Goal: Information Seeking & Learning: Compare options

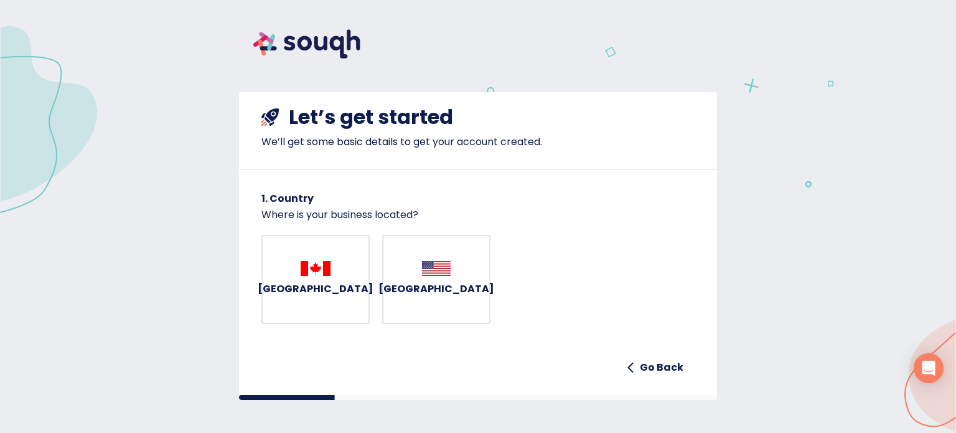
click at [323, 49] on img at bounding box center [307, 44] width 136 height 58
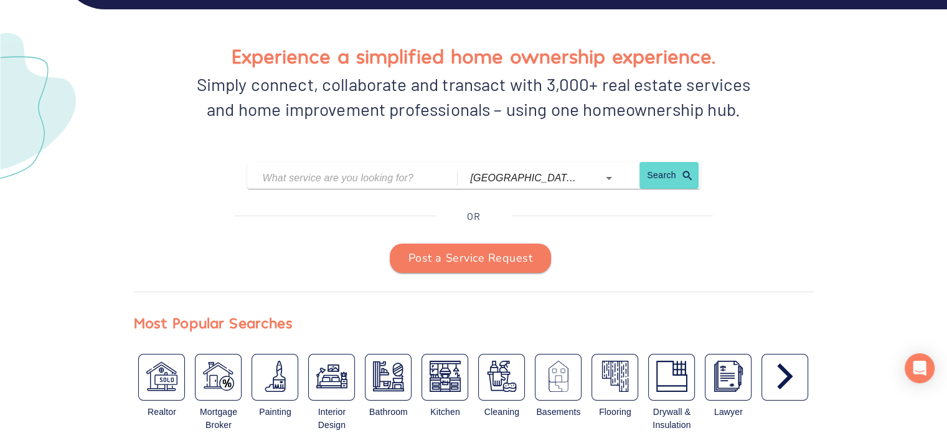
scroll to position [125, 0]
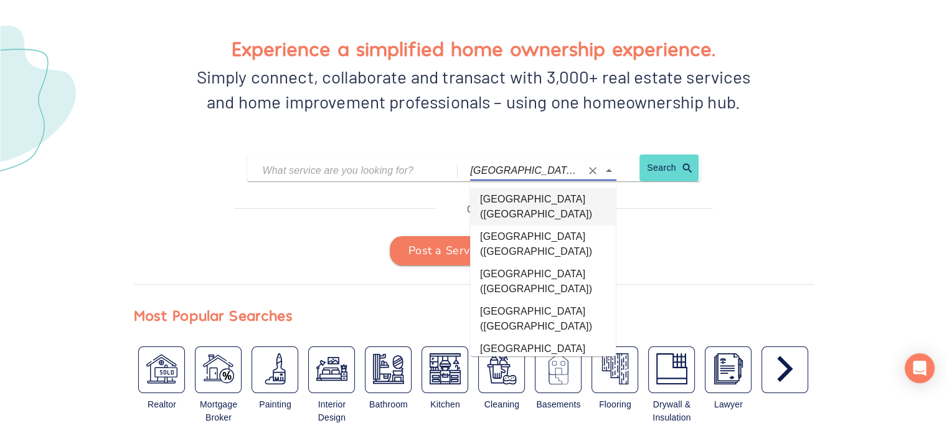
click at [518, 176] on input "toronto (Ontario)" at bounding box center [525, 170] width 111 height 19
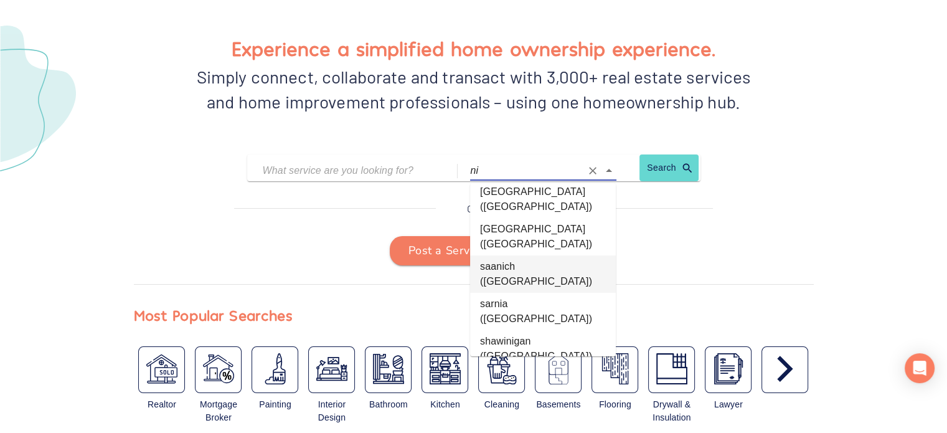
scroll to position [0, 0]
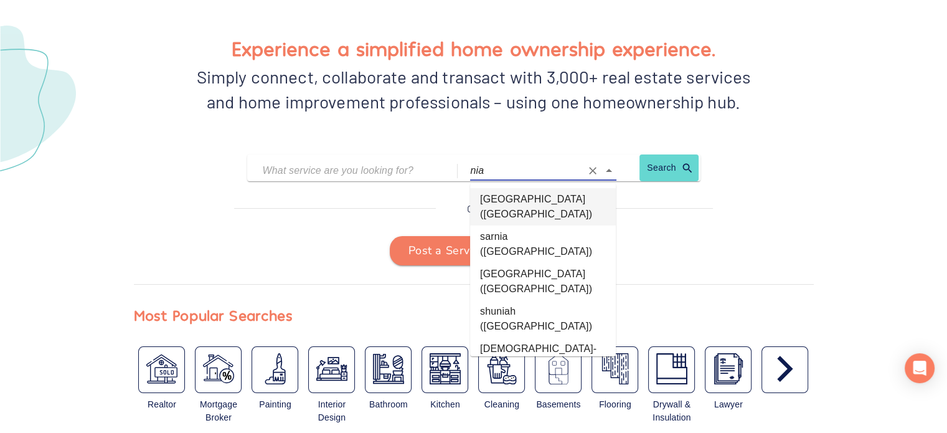
click at [547, 200] on li "[GEOGRAPHIC_DATA] ([GEOGRAPHIC_DATA])" at bounding box center [543, 206] width 146 height 37
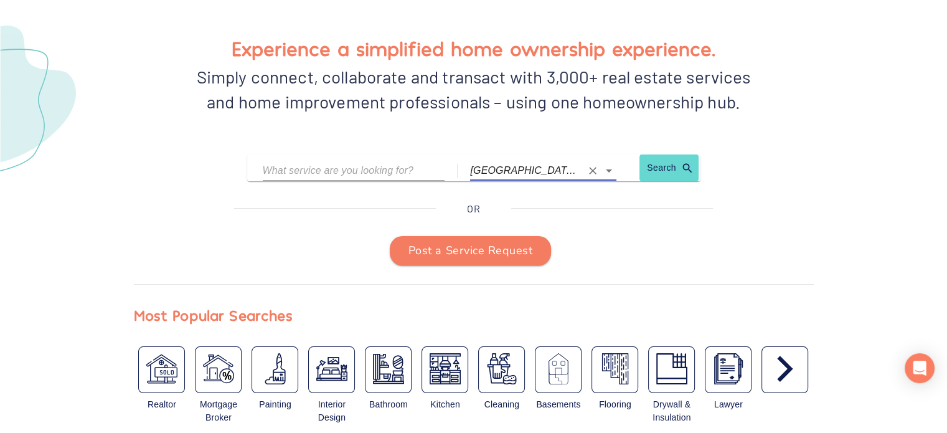
type input "[GEOGRAPHIC_DATA] ([GEOGRAPHIC_DATA])"
click at [389, 168] on input "text" at bounding box center [345, 170] width 164 height 19
click at [684, 171] on link "Search" at bounding box center [664, 171] width 50 height 21
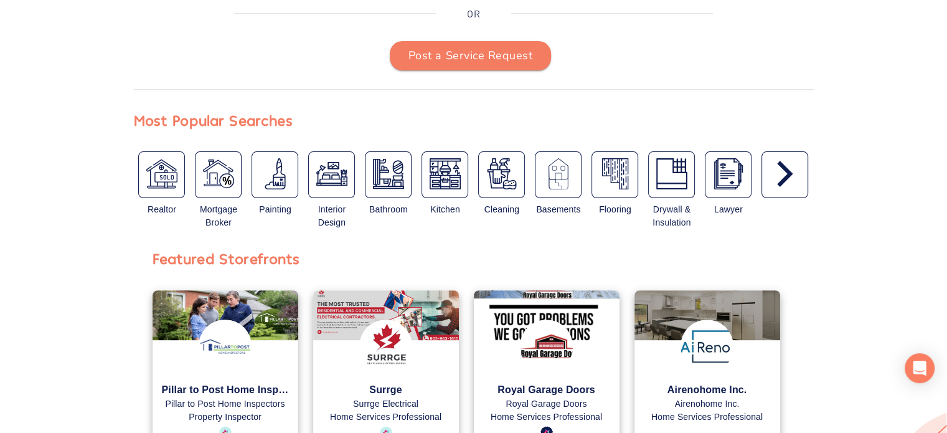
scroll to position [374, 0]
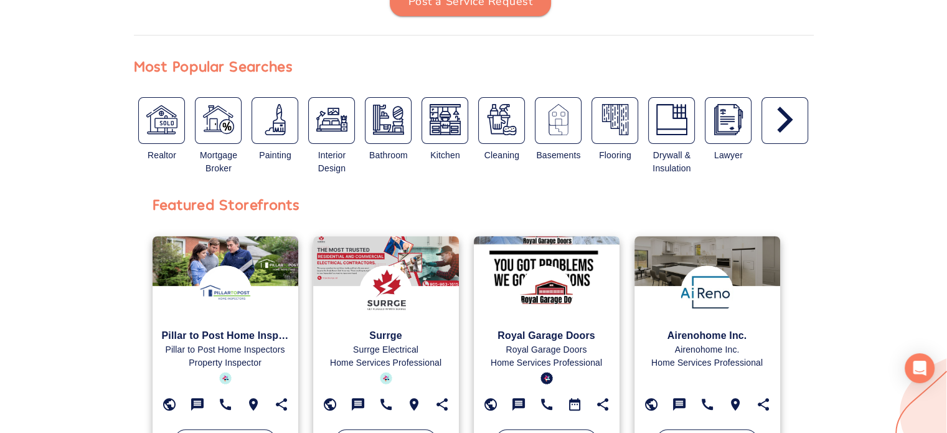
click at [803, 136] on div "button" at bounding box center [785, 120] width 47 height 47
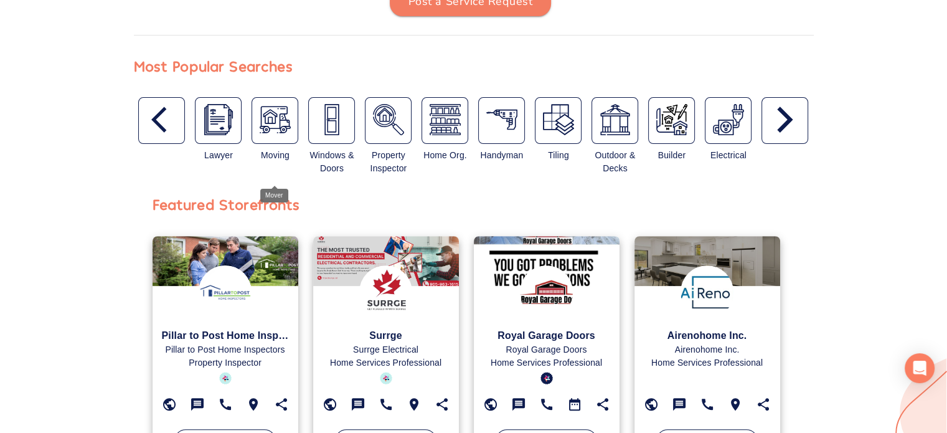
click at [271, 129] on img "button" at bounding box center [275, 119] width 31 height 31
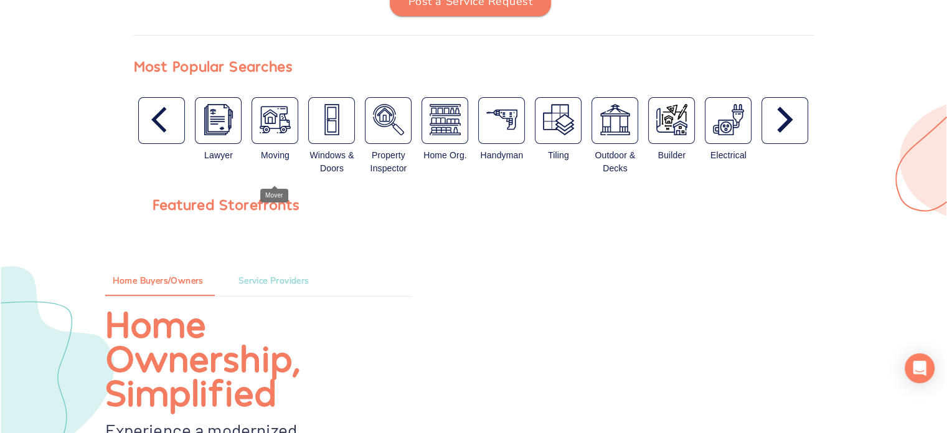
type input "Mover"
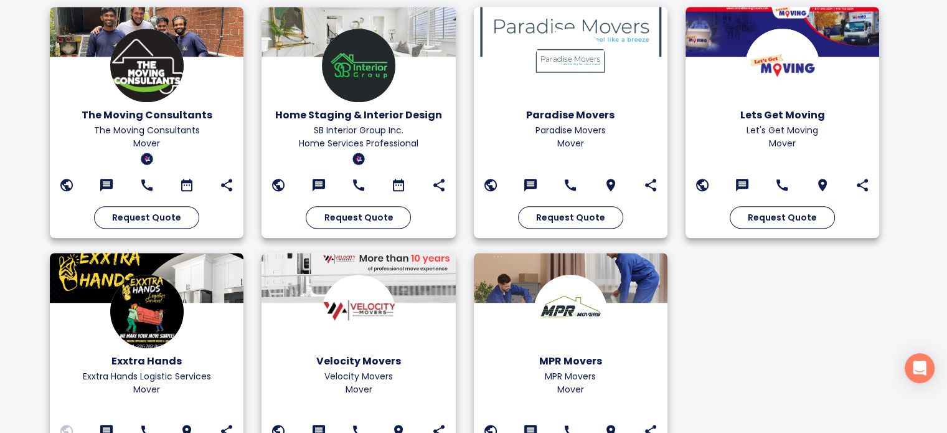
scroll to position [927, 0]
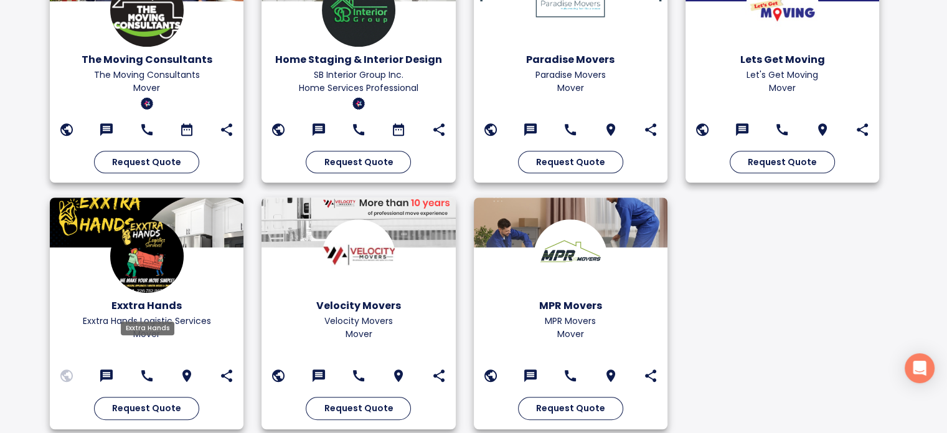
click at [168, 297] on h6 "Exxtra Hands" at bounding box center [146, 305] width 175 height 17
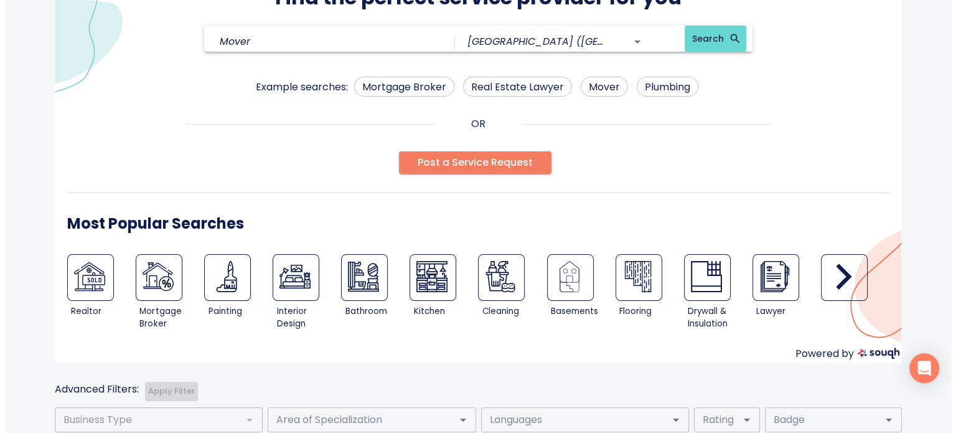
scroll to position [125, 0]
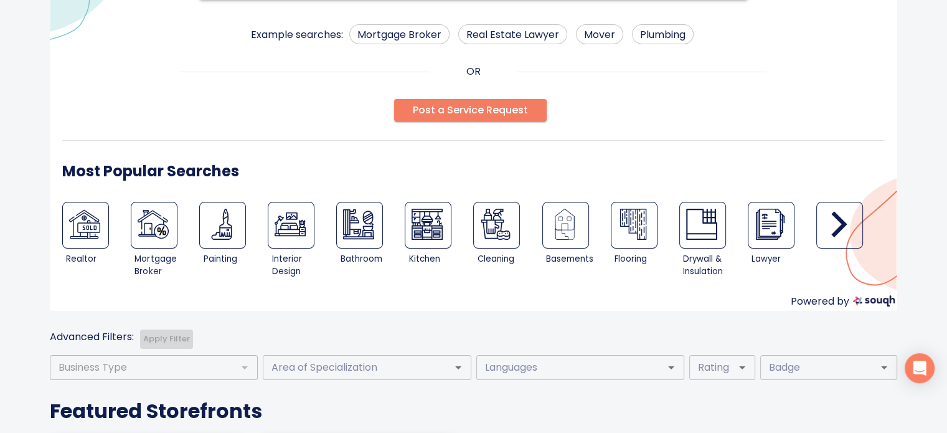
click at [842, 231] on icon "button" at bounding box center [839, 224] width 31 height 31
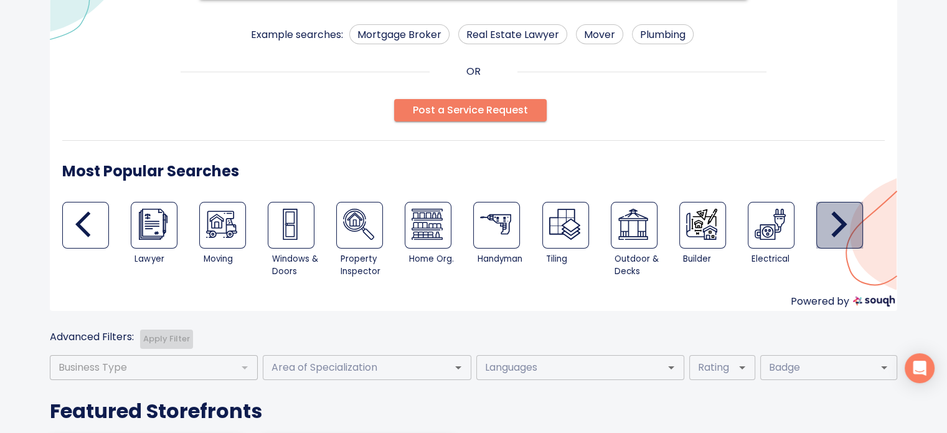
click at [842, 231] on icon "button" at bounding box center [839, 224] width 31 height 31
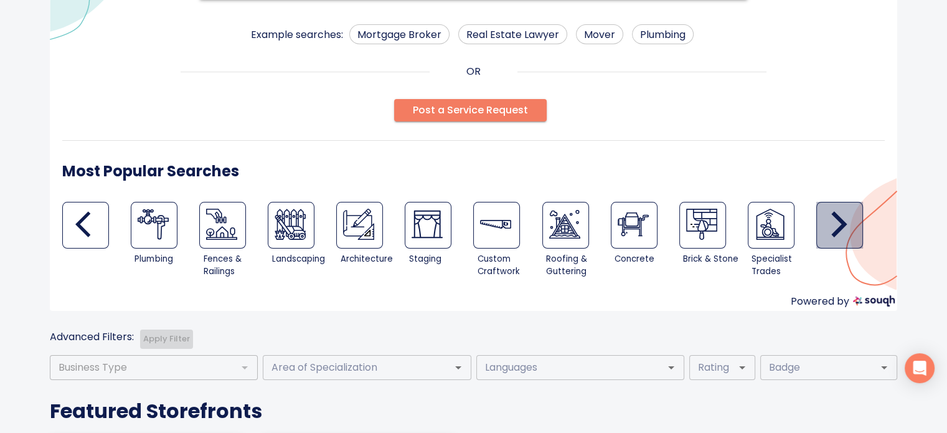
click at [842, 231] on icon "button" at bounding box center [839, 224] width 31 height 31
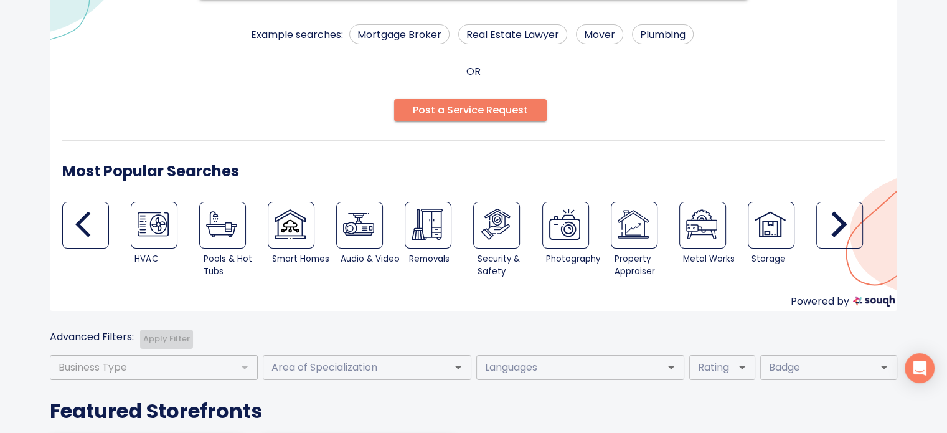
click at [841, 227] on icon "button" at bounding box center [840, 225] width 16 height 26
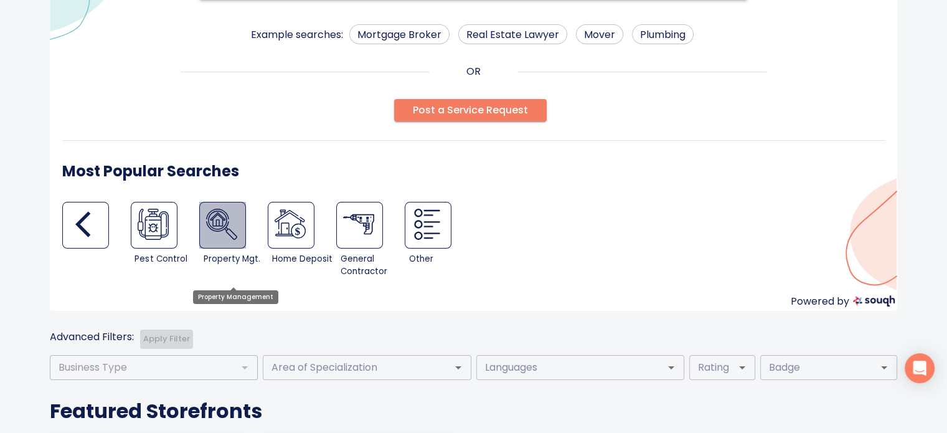
click at [217, 224] on img at bounding box center [221, 224] width 31 height 31
type input "Property Management"
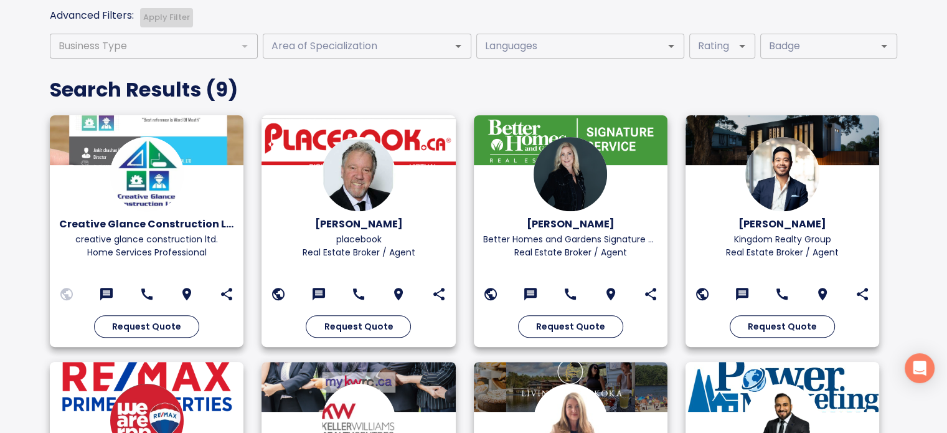
scroll to position [425, 0]
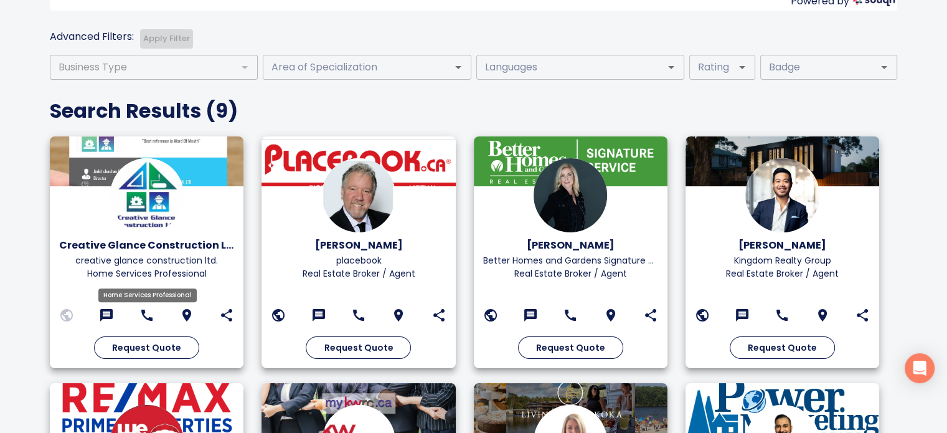
click at [188, 267] on p "Home Services Professional" at bounding box center [146, 273] width 175 height 13
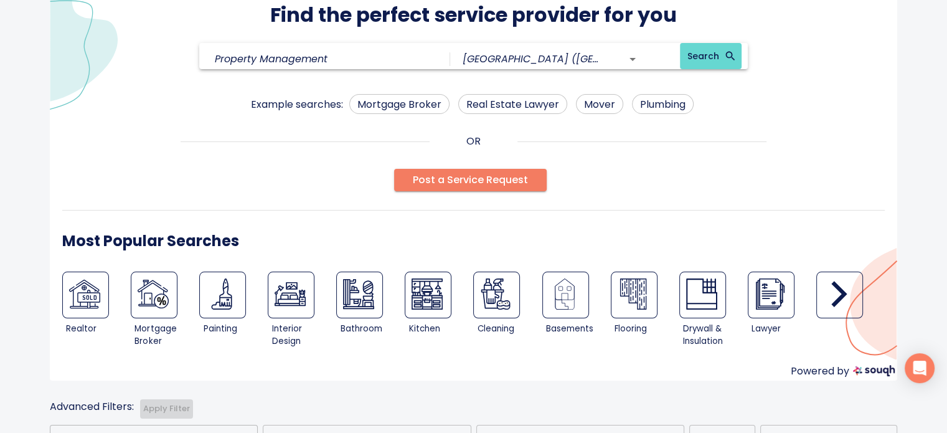
scroll to position [51, 0]
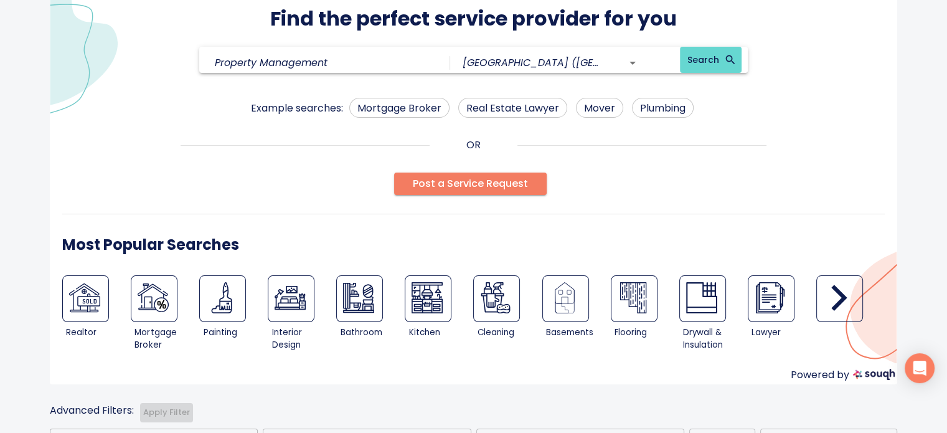
click at [712, 55] on span "Search" at bounding box center [710, 60] width 47 height 16
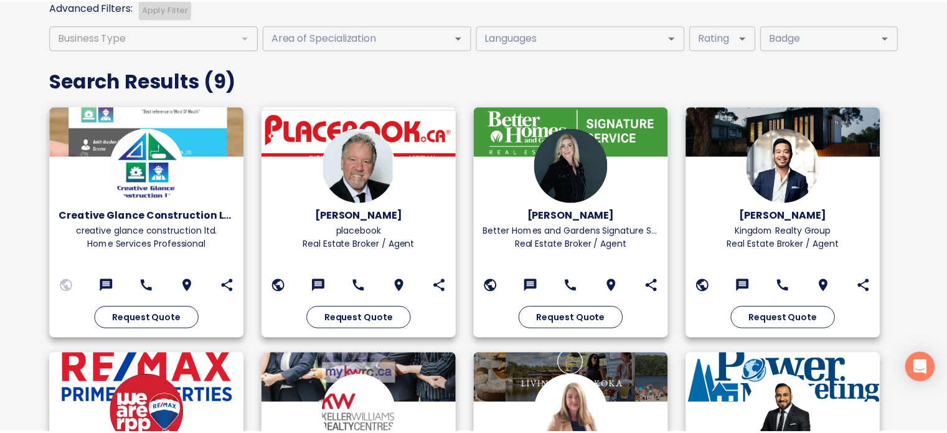
scroll to position [460, 0]
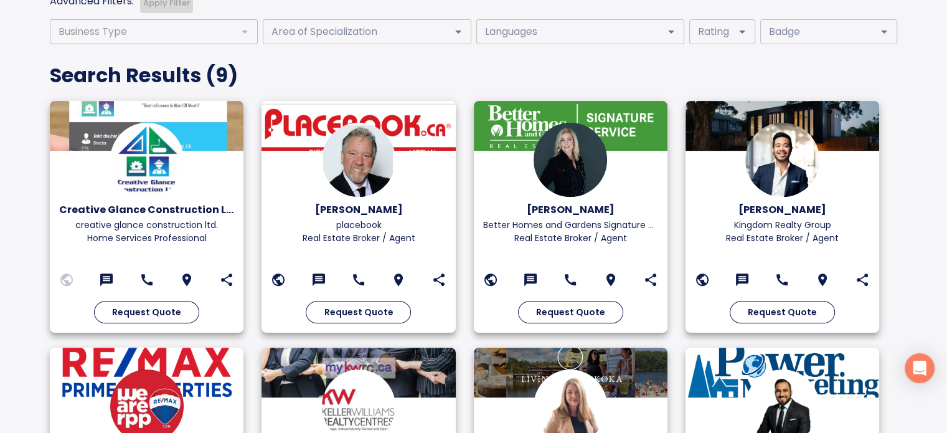
click at [361, 240] on p "Real Estate Broker / Agent" at bounding box center [358, 238] width 175 height 13
click at [605, 227] on p "Better Homes and Gardens Signature Service" at bounding box center [570, 225] width 175 height 13
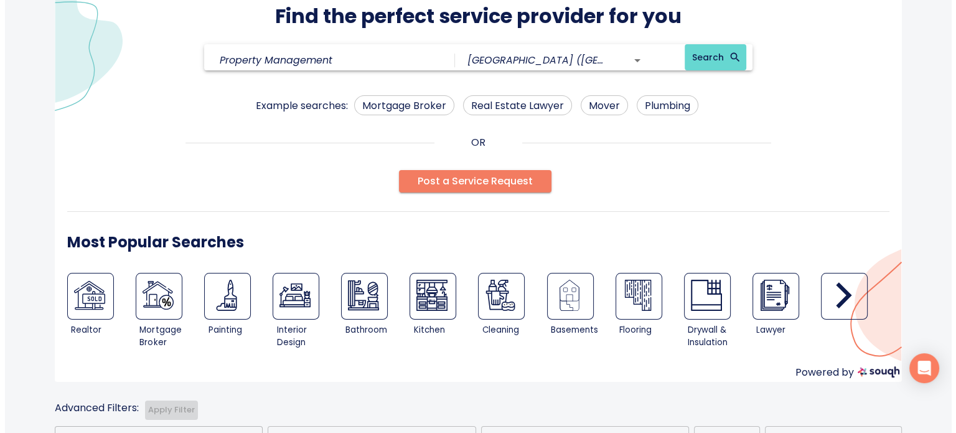
scroll to position [125, 0]
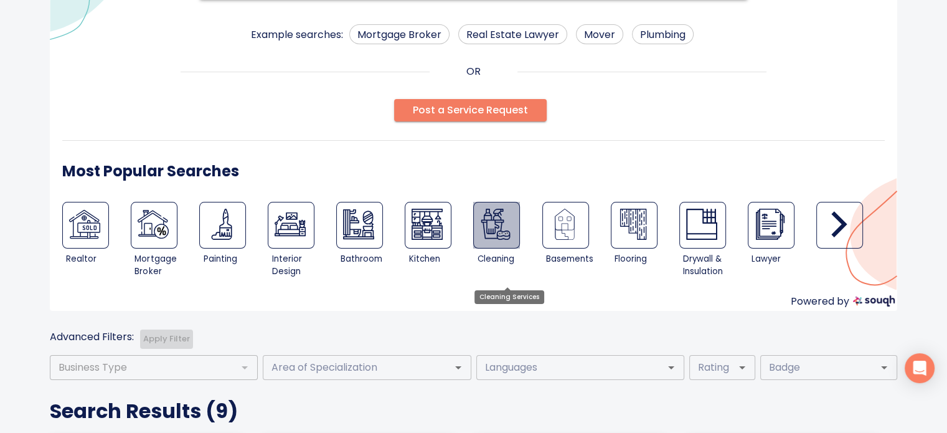
click at [501, 227] on img at bounding box center [495, 224] width 31 height 31
type input "Cleaning Services"
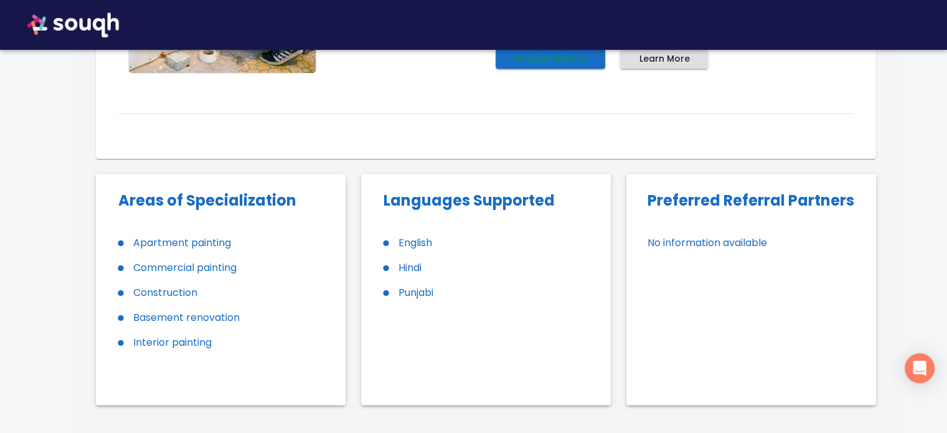
scroll to position [1766, 0]
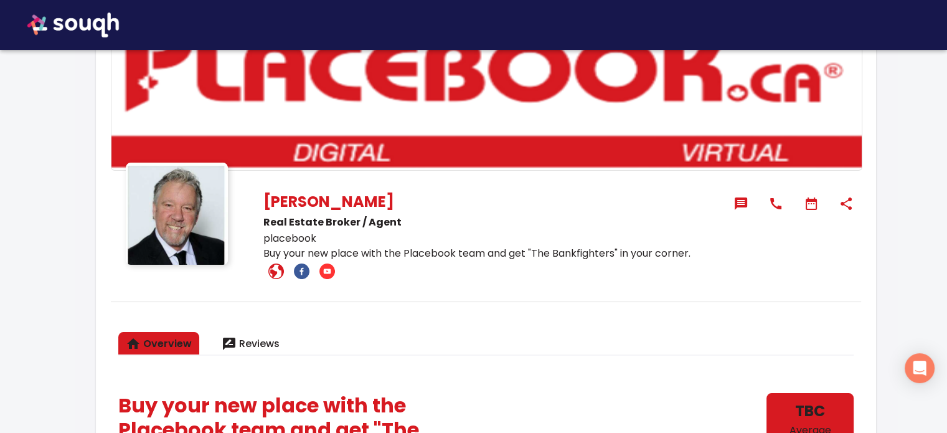
scroll to position [87, 0]
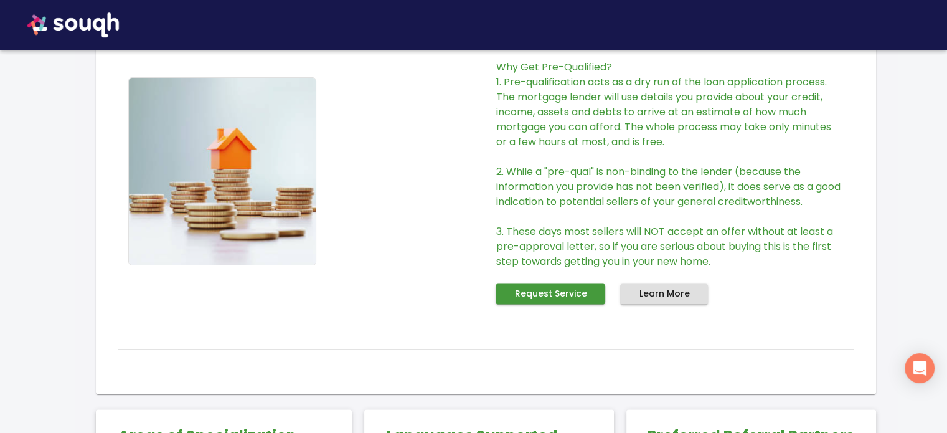
scroll to position [1653, 0]
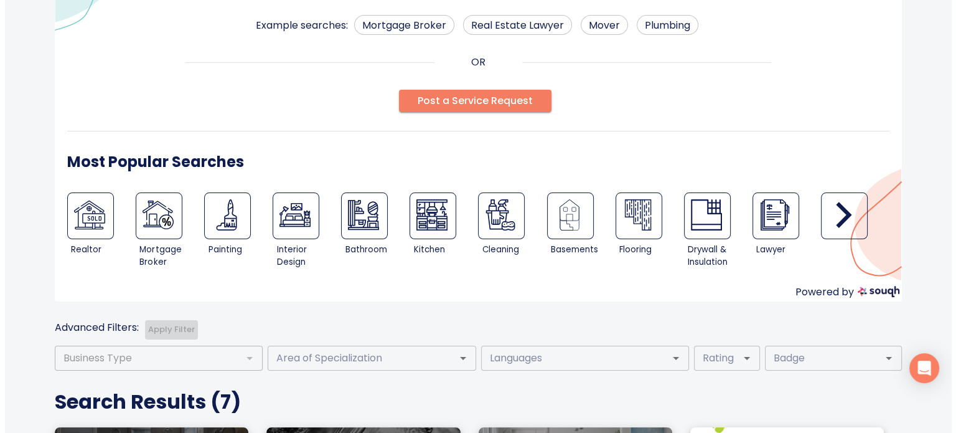
scroll to position [51, 0]
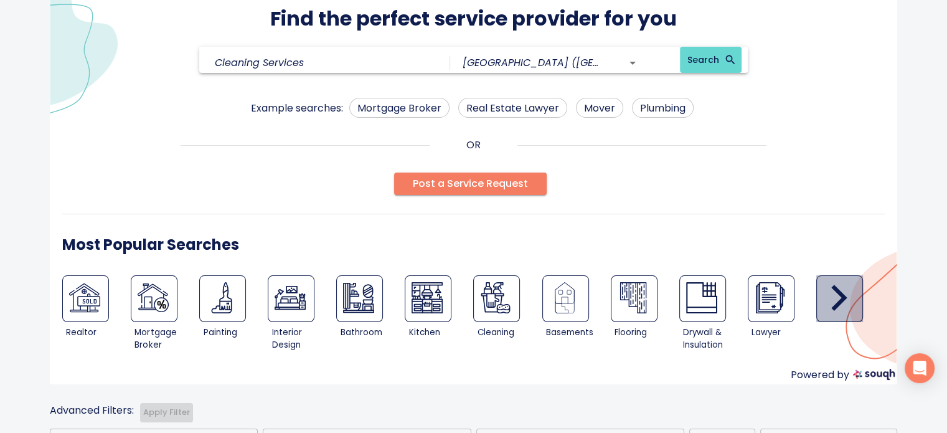
click at [844, 296] on icon "button" at bounding box center [840, 298] width 16 height 26
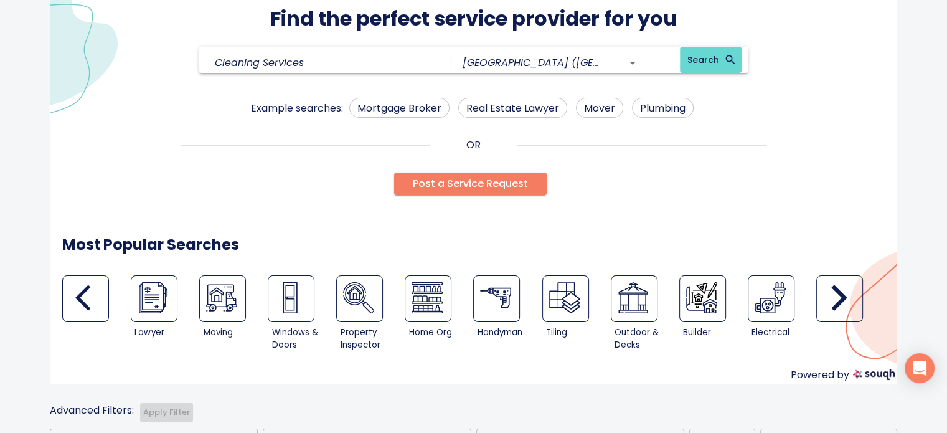
click at [844, 296] on icon "button" at bounding box center [840, 298] width 16 height 26
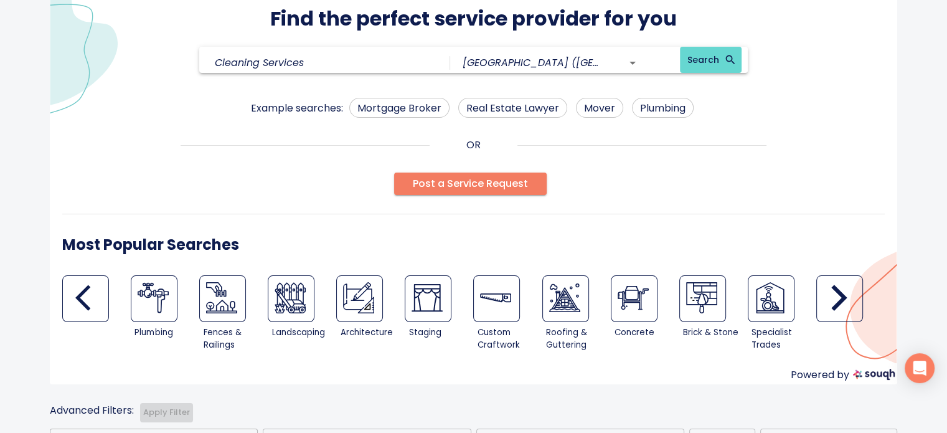
click at [844, 296] on icon "button" at bounding box center [840, 298] width 16 height 26
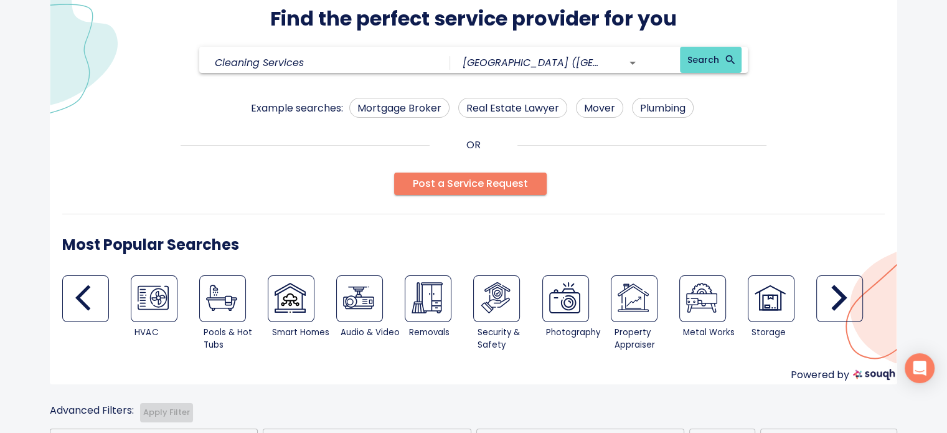
click at [845, 296] on icon "button" at bounding box center [840, 298] width 16 height 26
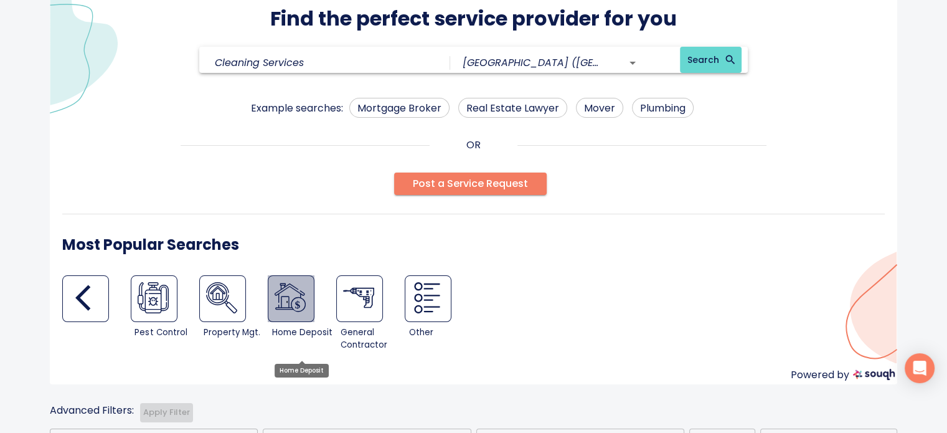
click at [278, 298] on img at bounding box center [290, 297] width 31 height 31
type input "Home Deposit"
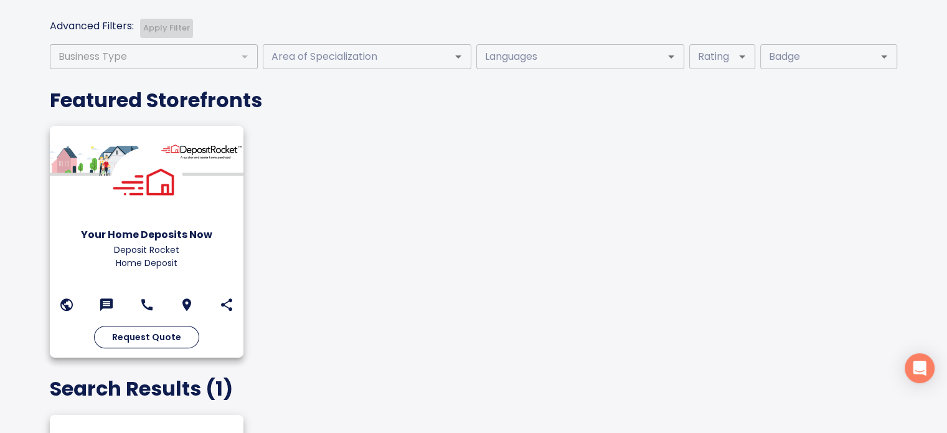
scroll to position [436, 0]
click at [191, 230] on h6 "Your Home Deposits Now" at bounding box center [146, 233] width 175 height 17
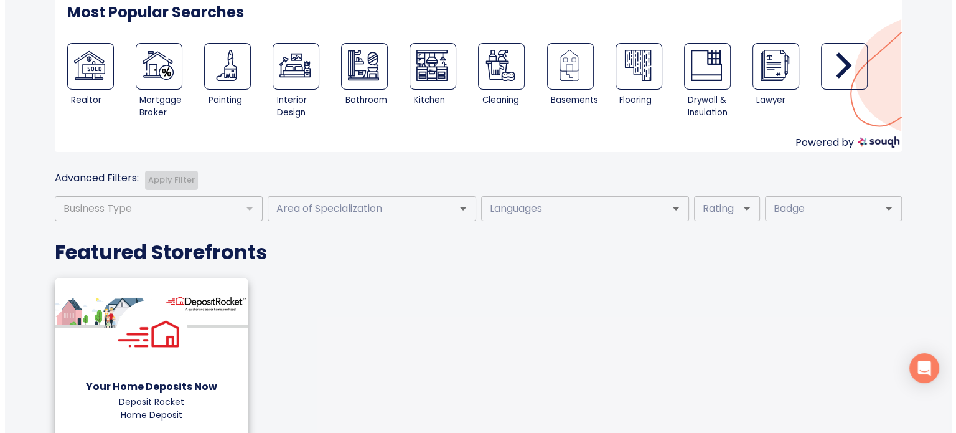
scroll to position [249, 0]
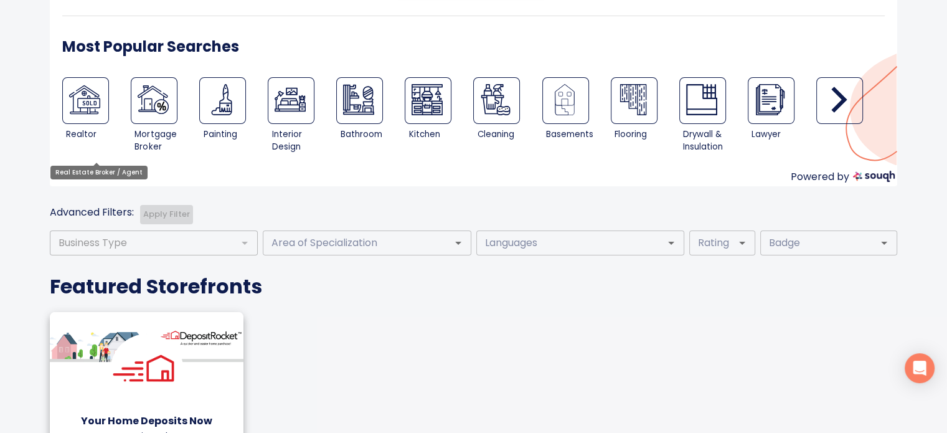
click at [98, 108] on img at bounding box center [84, 99] width 31 height 31
type input "Real Estate Broker / Agent"
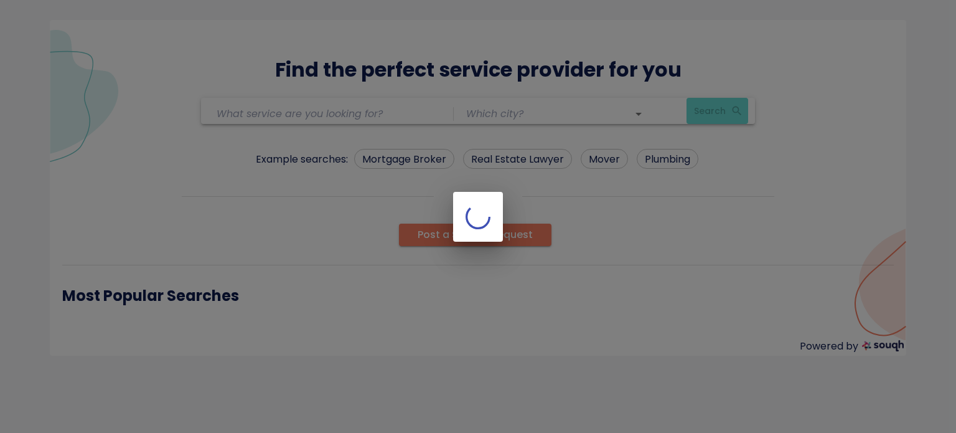
type input "[GEOGRAPHIC_DATA] ([GEOGRAPHIC_DATA])"
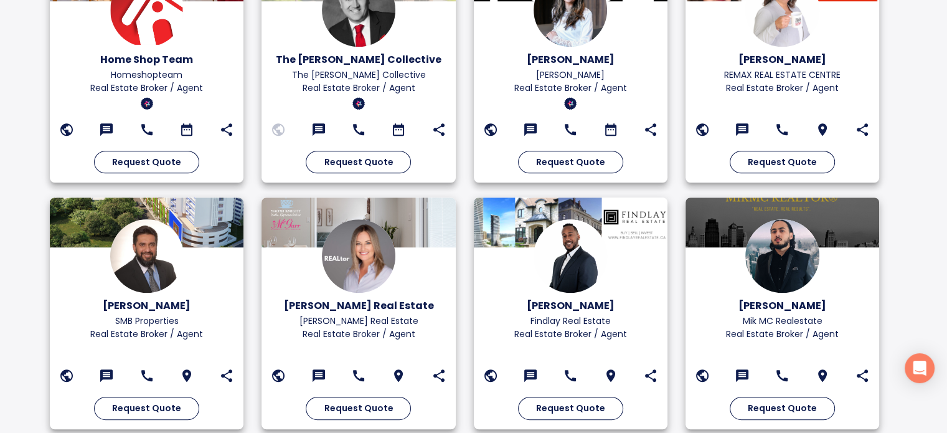
scroll to position [678, 0]
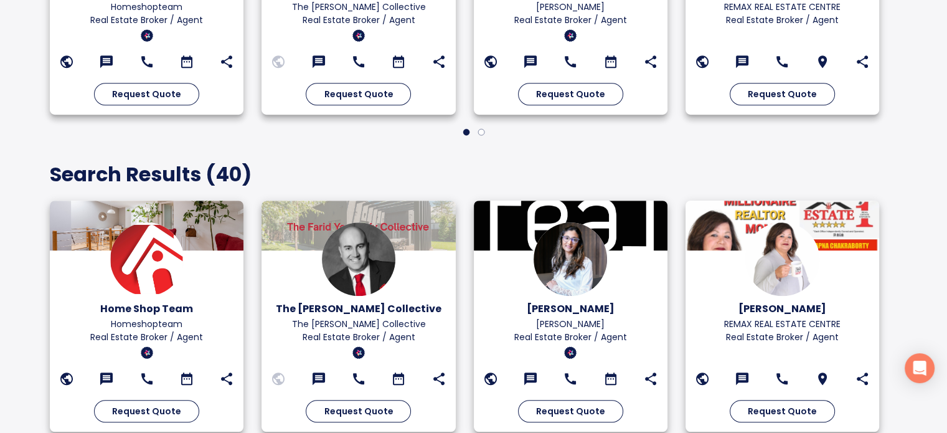
click at [249, 172] on h4 "Search Results ( 40 )" at bounding box center [473, 174] width 847 height 25
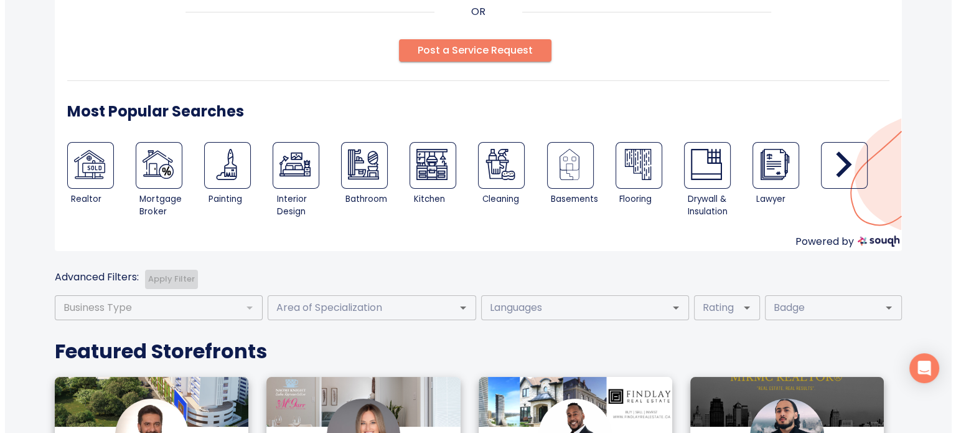
scroll to position [187, 0]
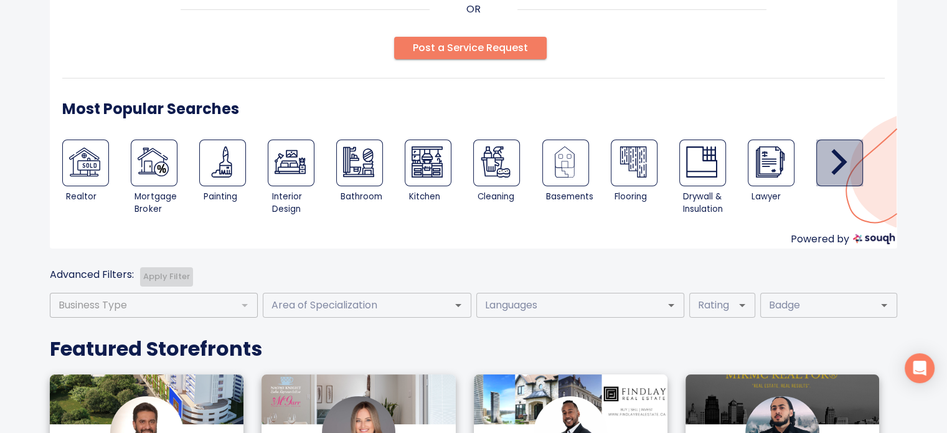
click at [844, 159] on icon "button" at bounding box center [840, 162] width 16 height 26
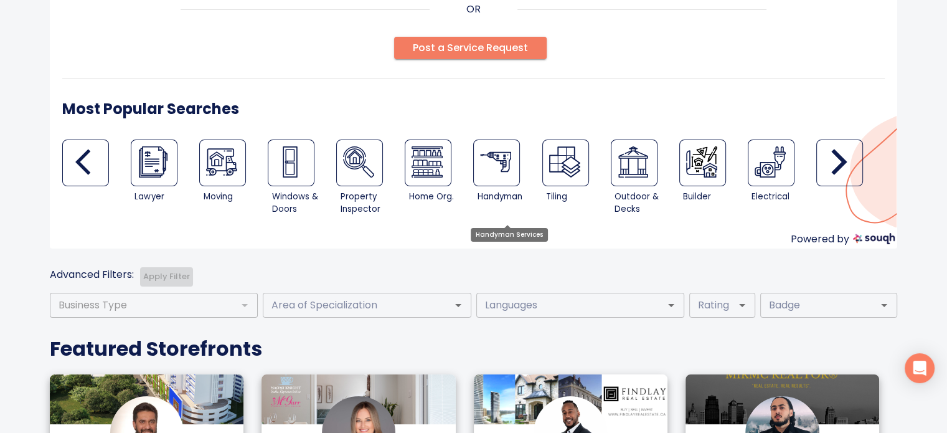
click at [507, 158] on img at bounding box center [495, 161] width 31 height 31
type input "Handyman Services"
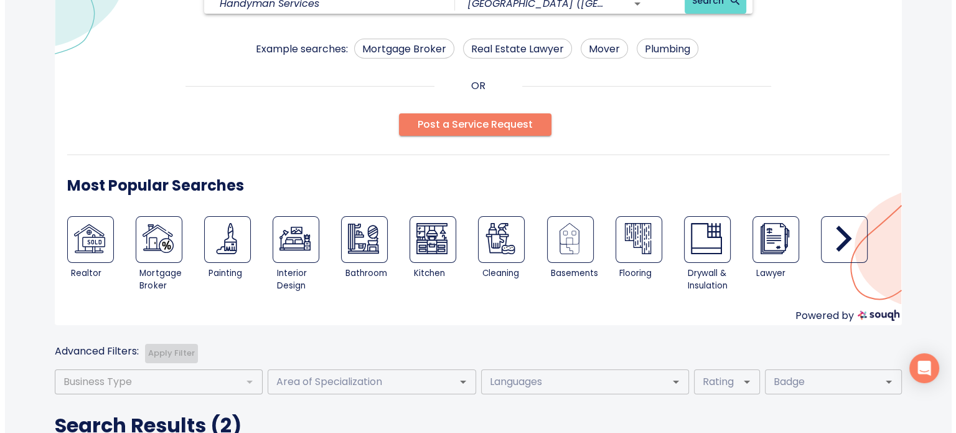
scroll to position [125, 0]
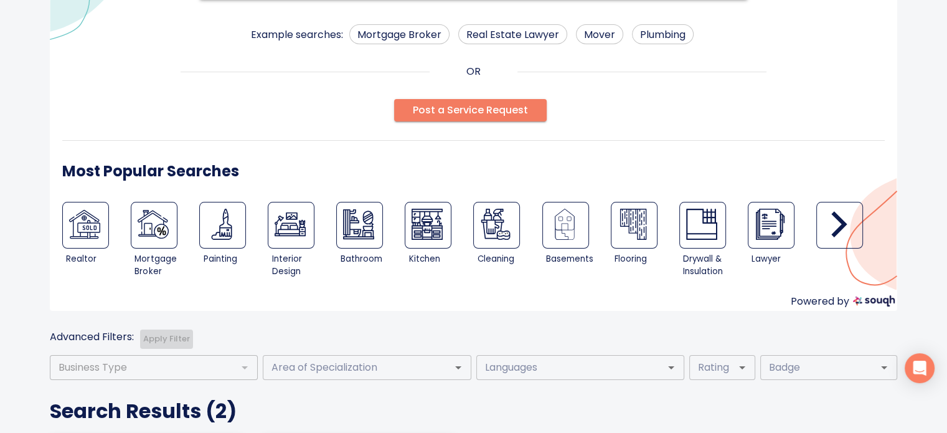
click at [843, 219] on icon "button" at bounding box center [839, 224] width 31 height 31
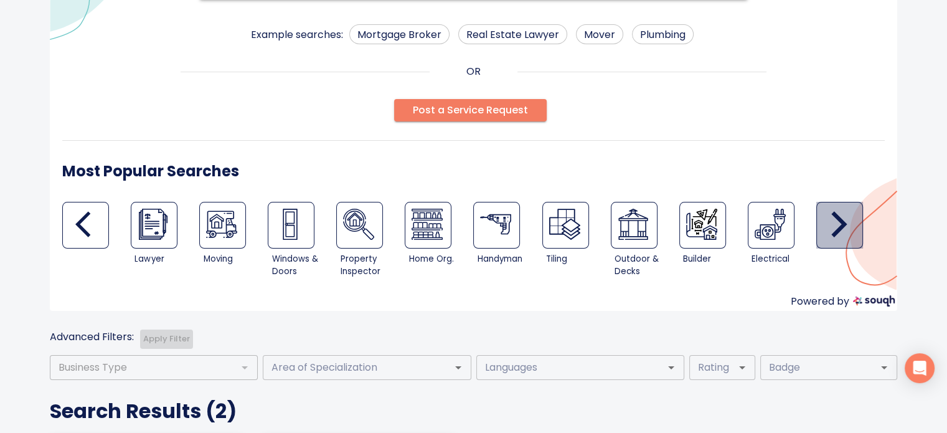
click at [843, 219] on icon "button" at bounding box center [839, 224] width 31 height 31
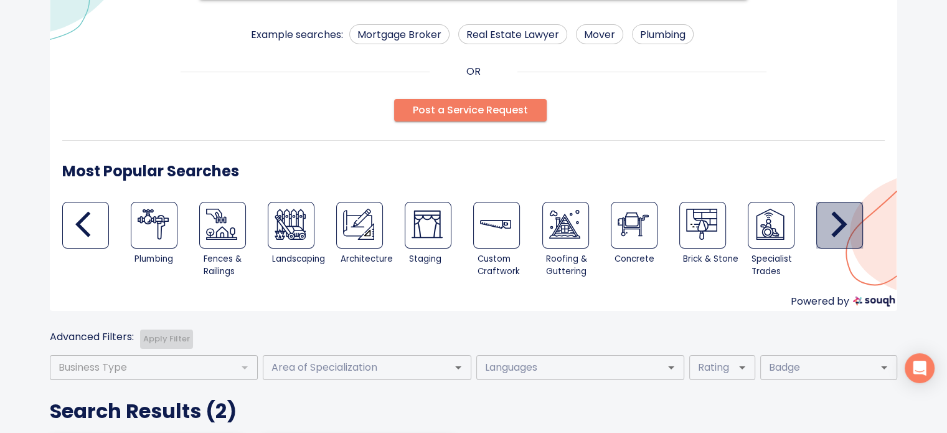
click at [843, 219] on icon "button" at bounding box center [839, 224] width 31 height 31
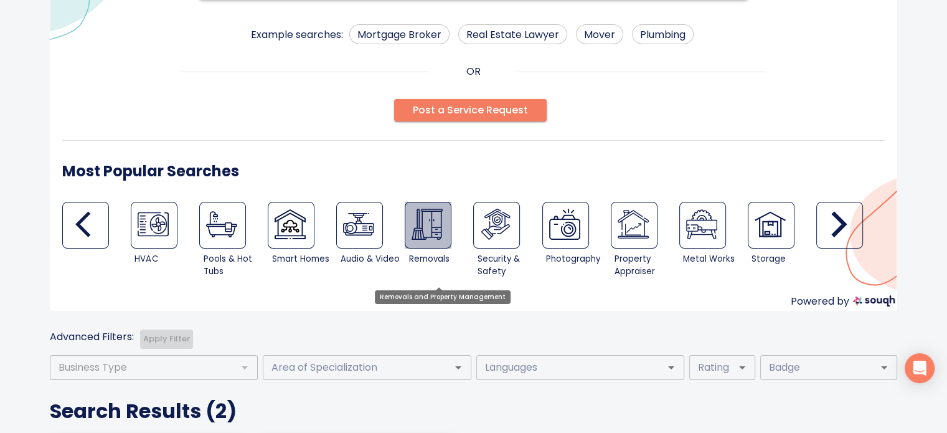
click at [431, 229] on img at bounding box center [427, 224] width 31 height 31
type input "Removals and Property Management"
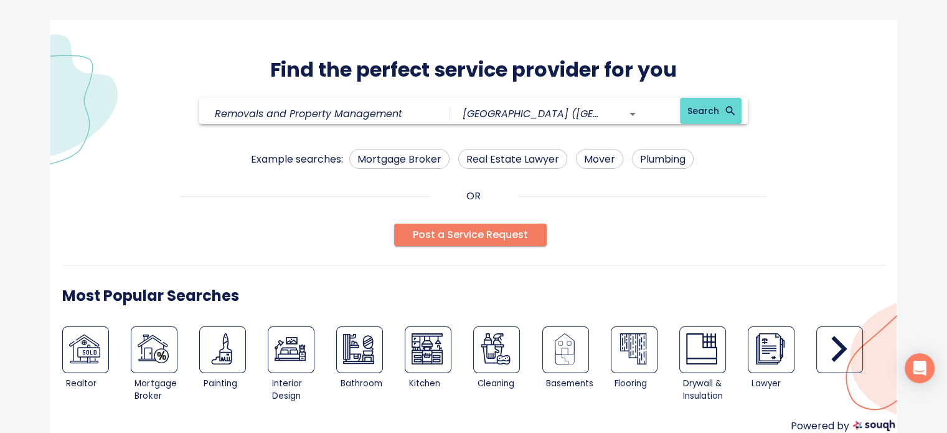
click at [849, 350] on icon "button" at bounding box center [839, 348] width 31 height 31
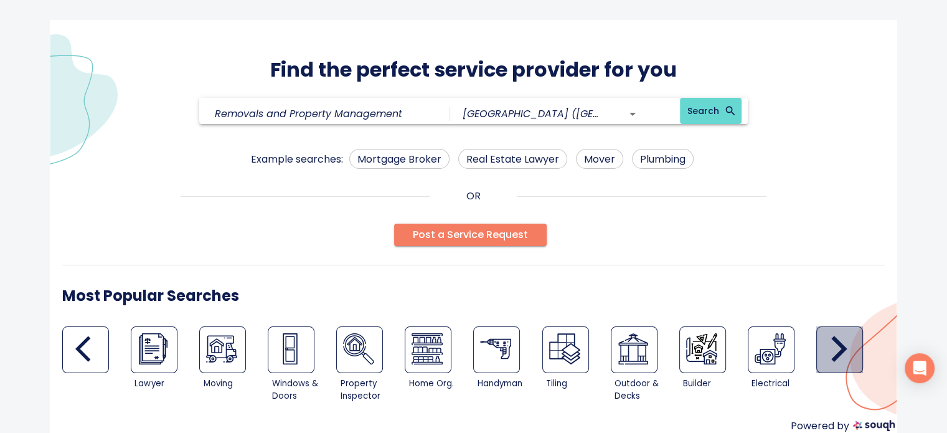
click at [849, 350] on icon "button" at bounding box center [839, 348] width 31 height 31
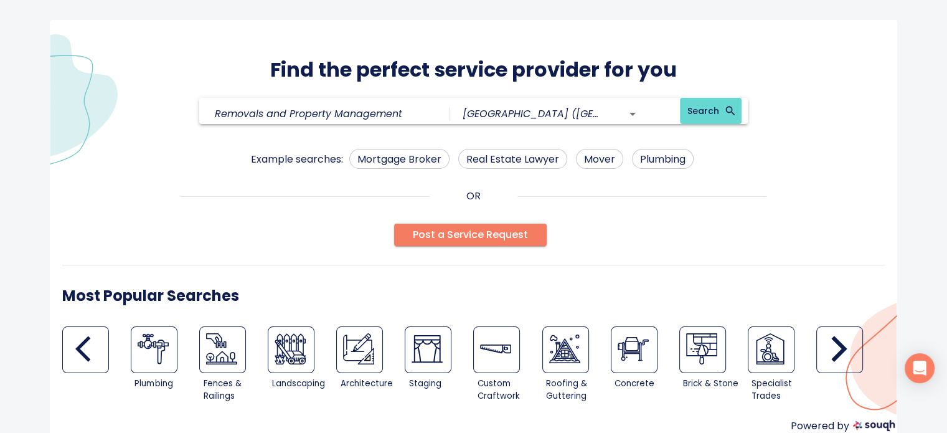
click at [849, 350] on icon "button" at bounding box center [839, 348] width 31 height 31
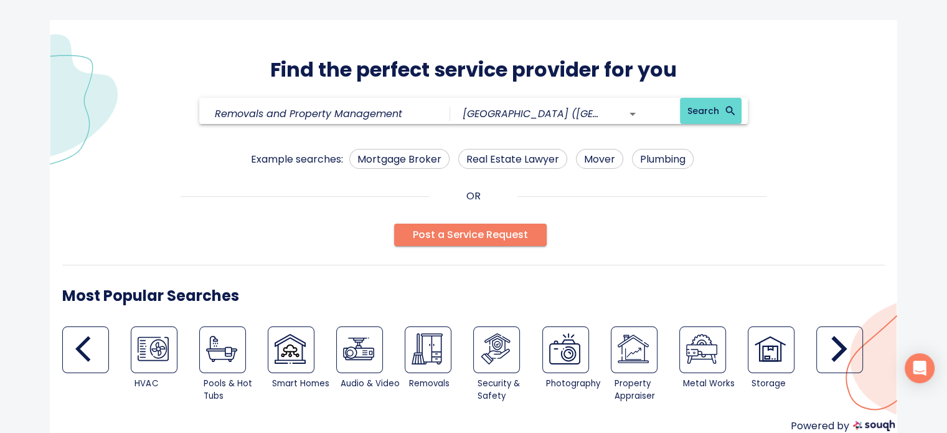
click at [832, 338] on icon "button" at bounding box center [840, 349] width 16 height 26
